Goal: Communication & Community: Ask a question

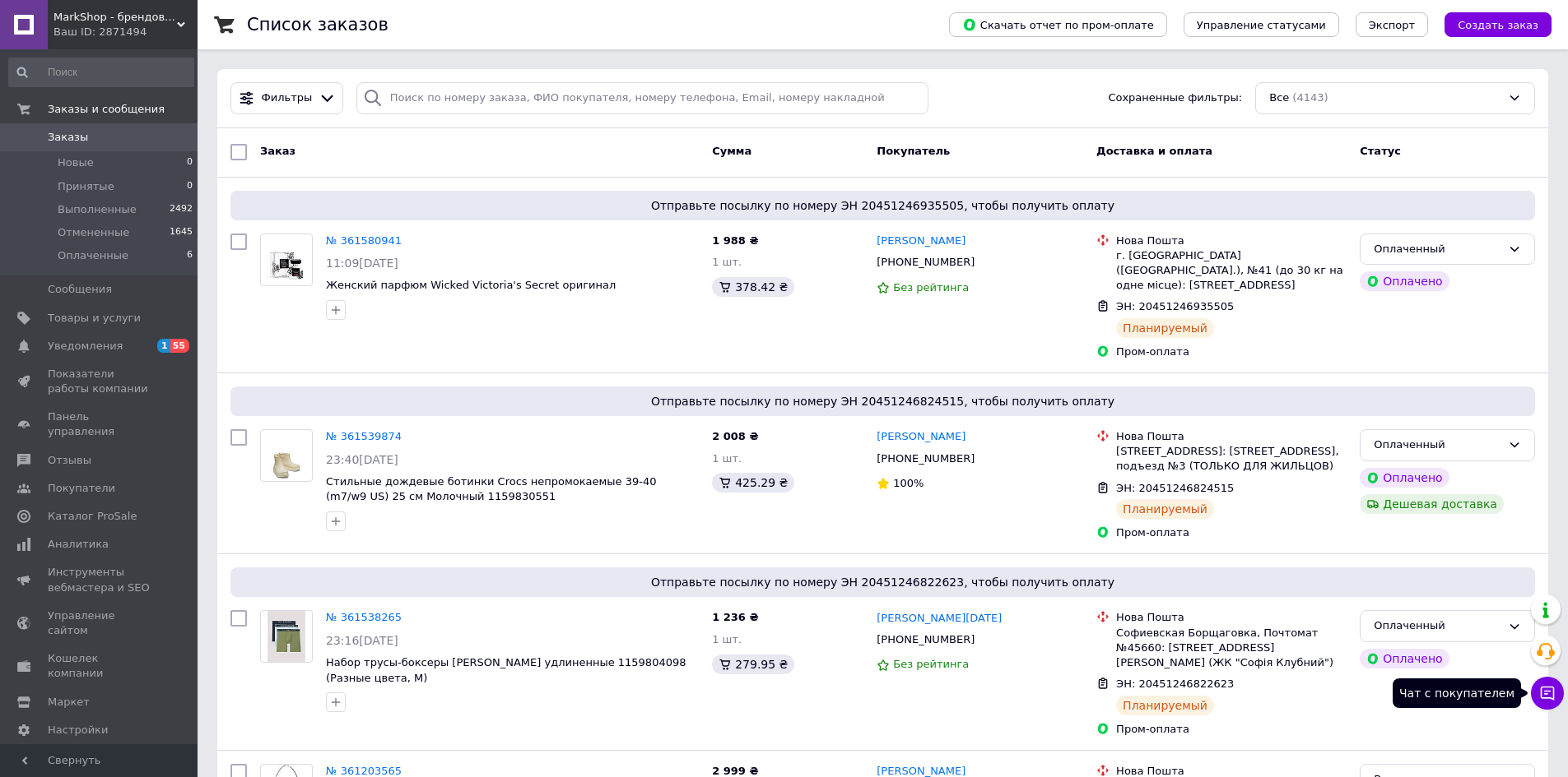
click at [1543, 692] on icon at bounding box center [1547, 693] width 16 height 16
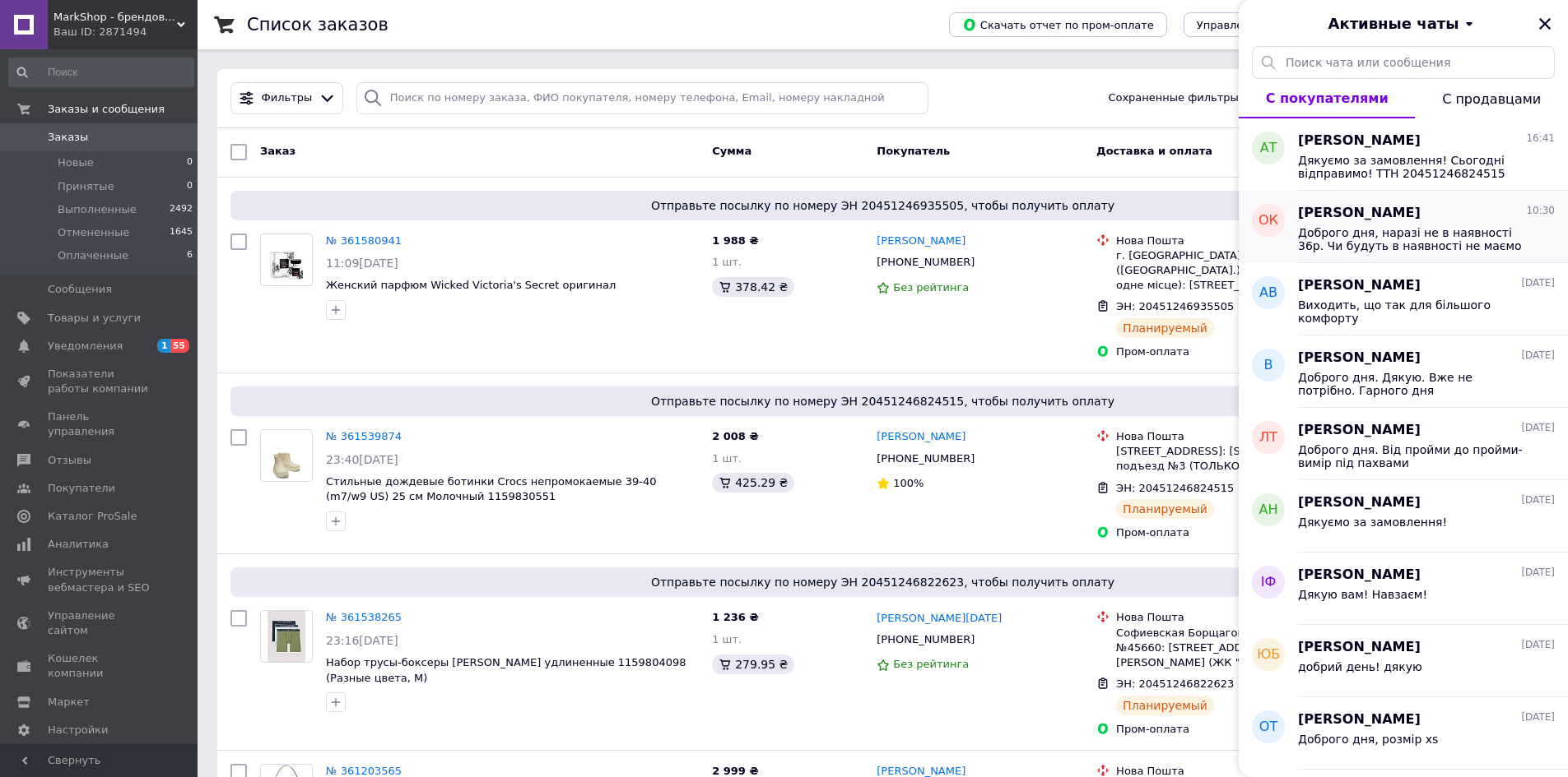
click at [1444, 234] on span "Доброго дня, наразі не в наявності 36р. Чи будуть в наявності не маємо інформац…" at bounding box center [1414, 239] width 234 height 26
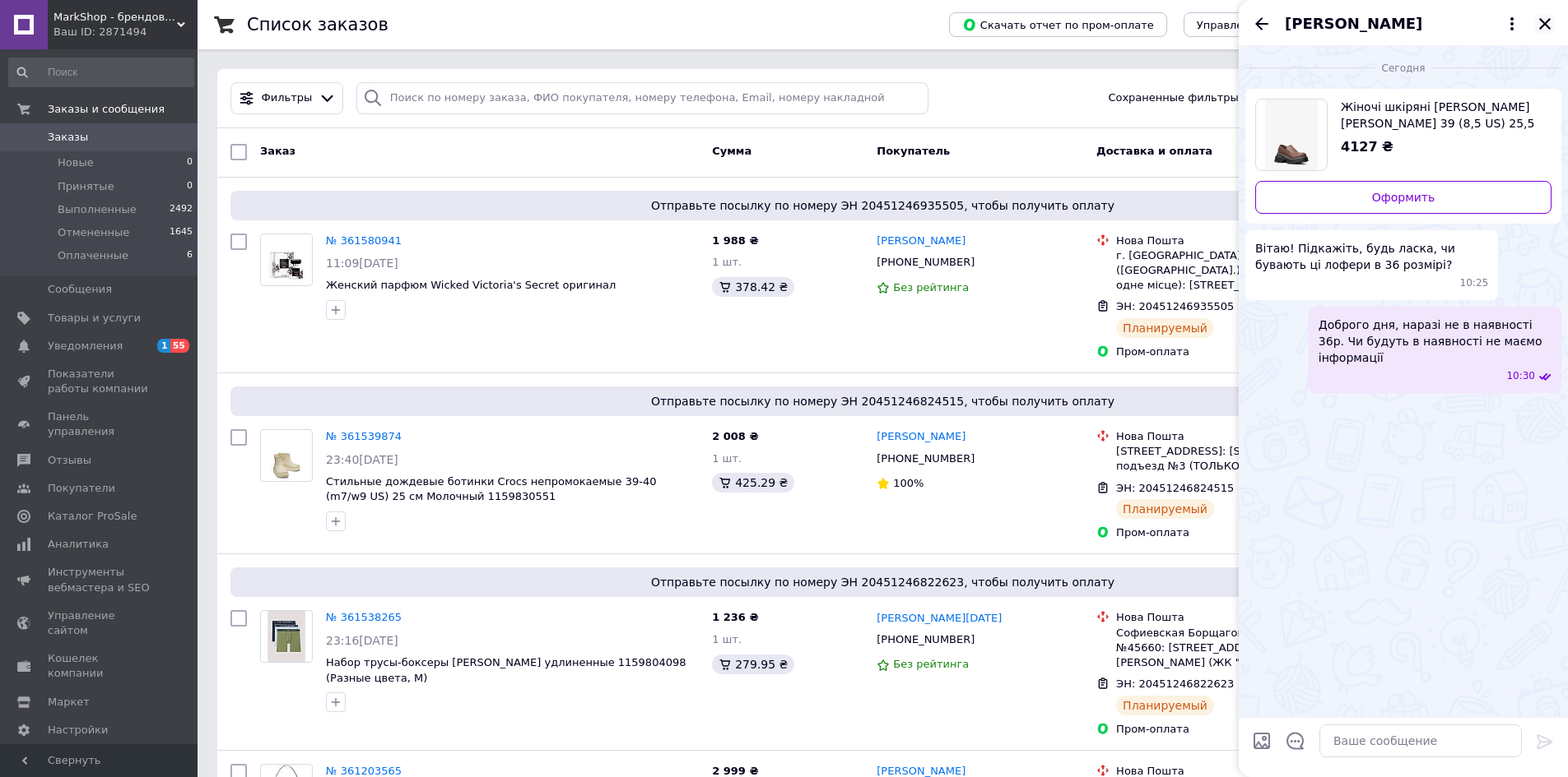
click at [1546, 32] on button "Закрыть" at bounding box center [1544, 24] width 20 height 20
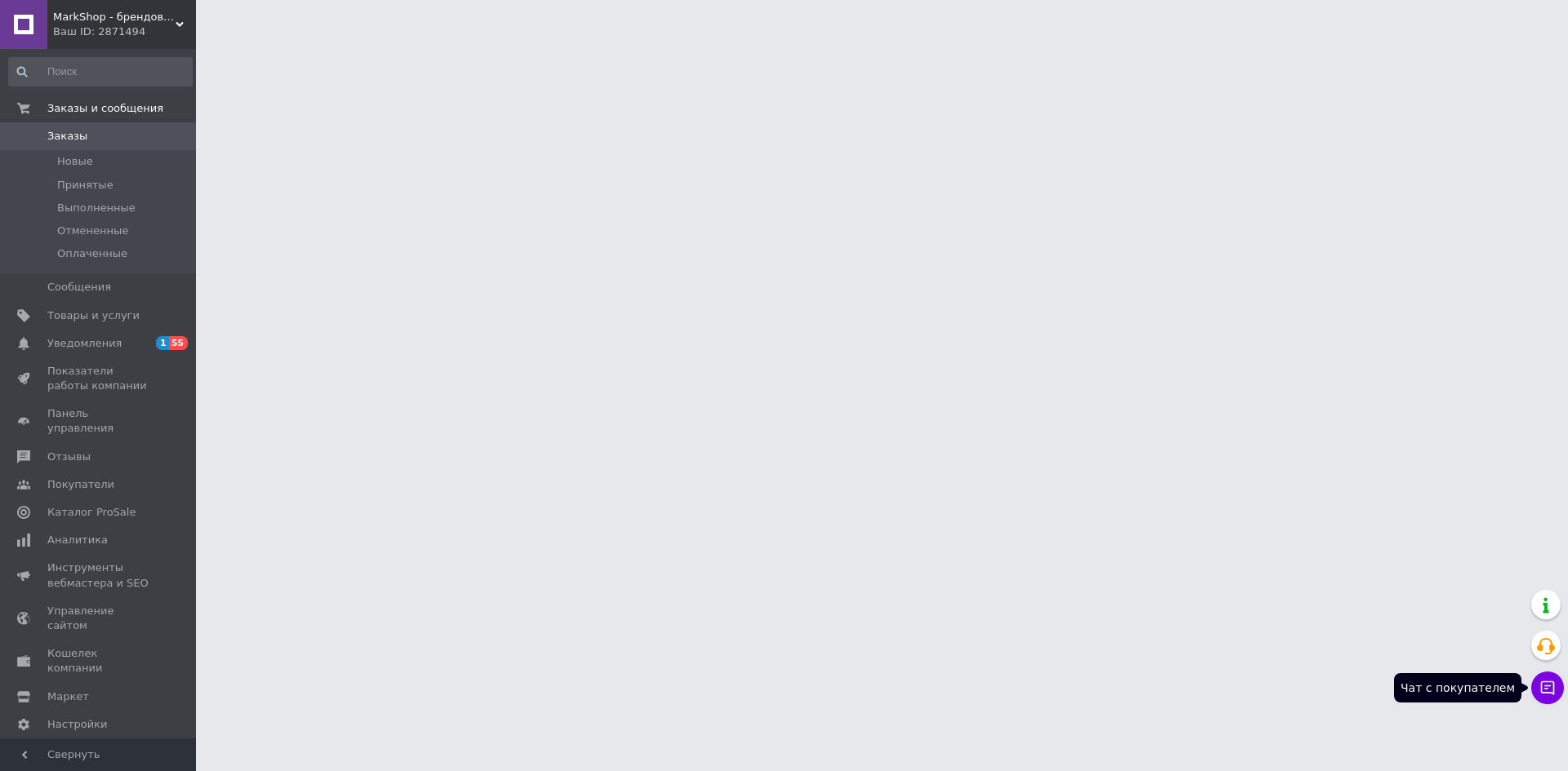
click at [1545, 693] on icon at bounding box center [1547, 688] width 16 height 16
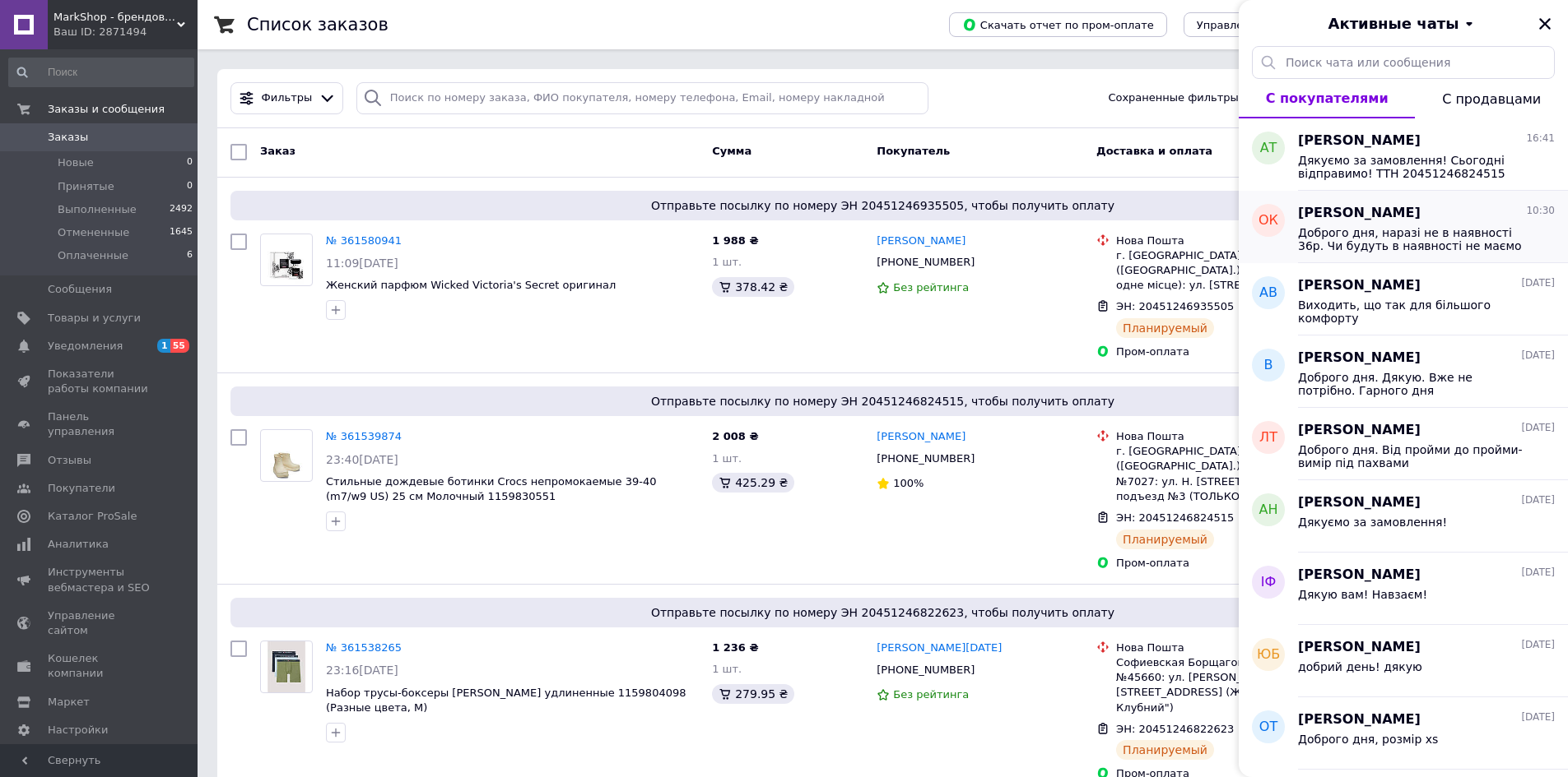
click at [1411, 238] on span "Доброго дня, наразі не в наявності 36р. Чи будуть в наявності не маємо інформац…" at bounding box center [1414, 239] width 234 height 26
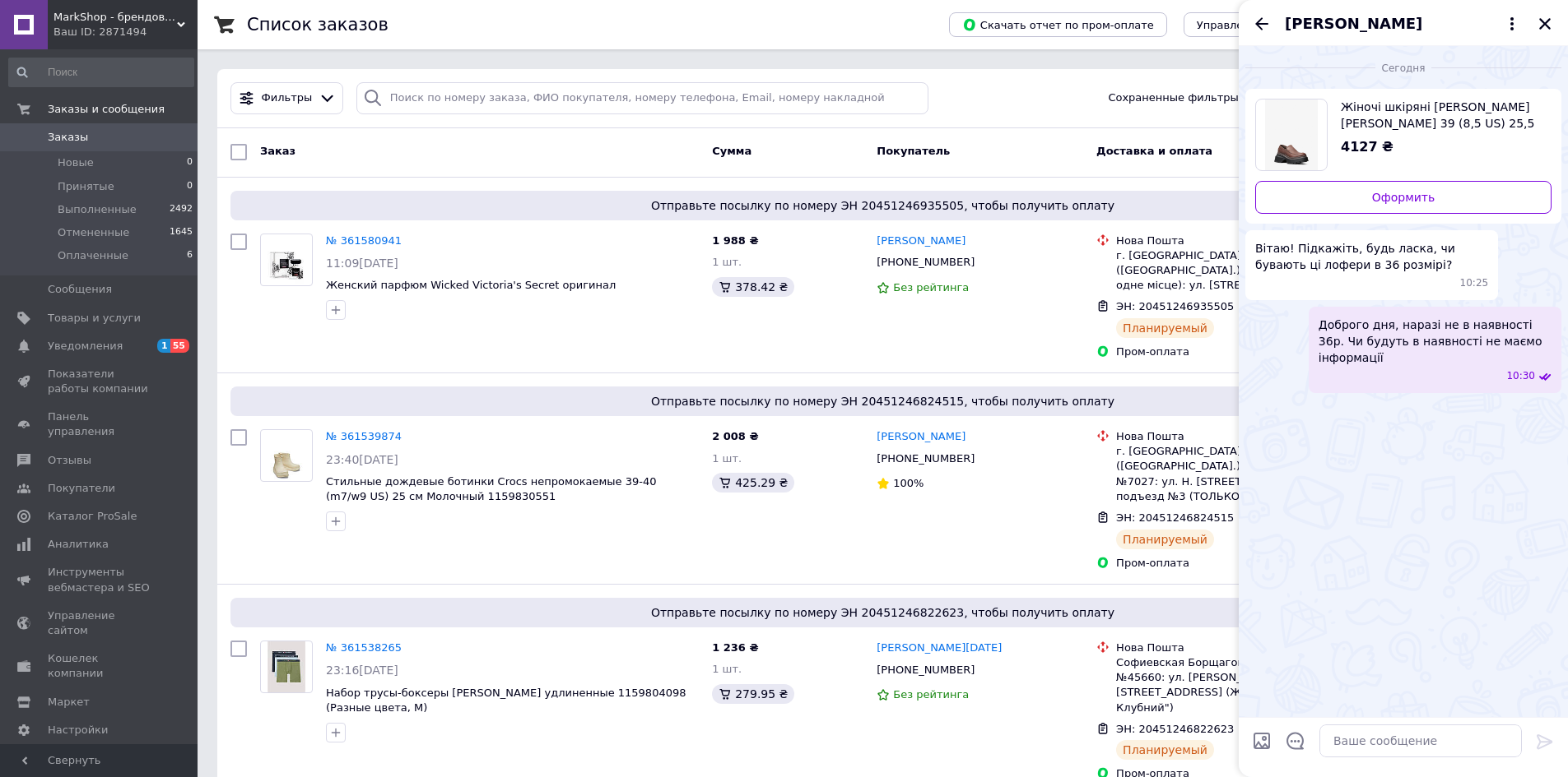
click at [1410, 113] on span "Жіночі шкіряні [PERSON_NAME] [PERSON_NAME] 39 (8,5 US) 25,5 см Коричневий 11598…" at bounding box center [1439, 116] width 197 height 33
